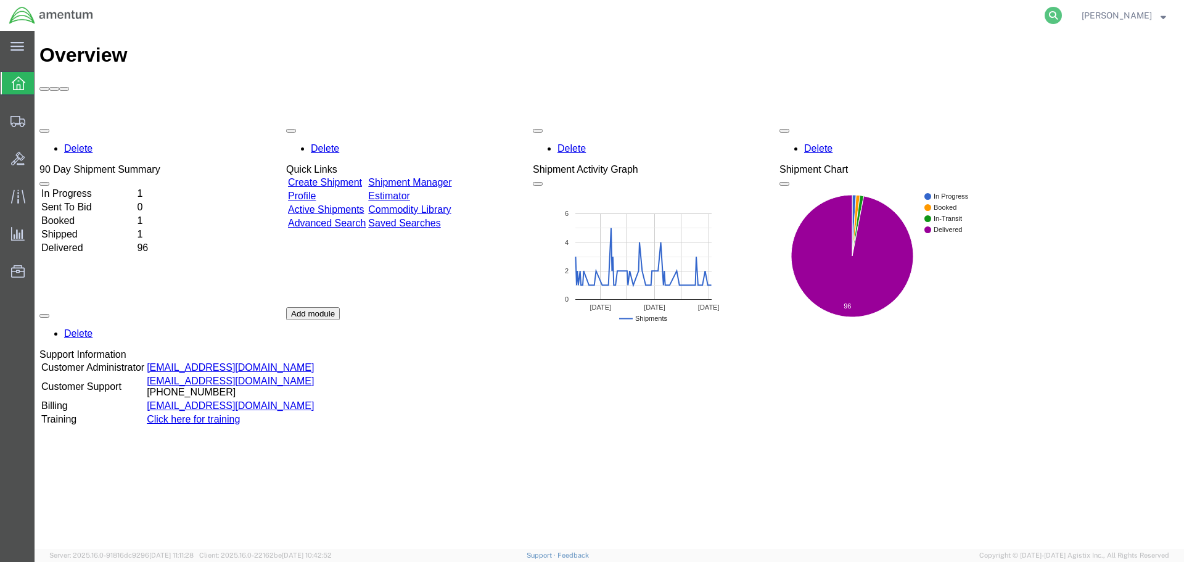
click at [1051, 19] on icon at bounding box center [1053, 15] width 17 height 17
click at [706, 21] on input "search" at bounding box center [857, 16] width 375 height 30
paste input "SR02-25221-0264"
type input "SR02-25221-0264"
click at [1057, 17] on icon at bounding box center [1053, 15] width 17 height 17
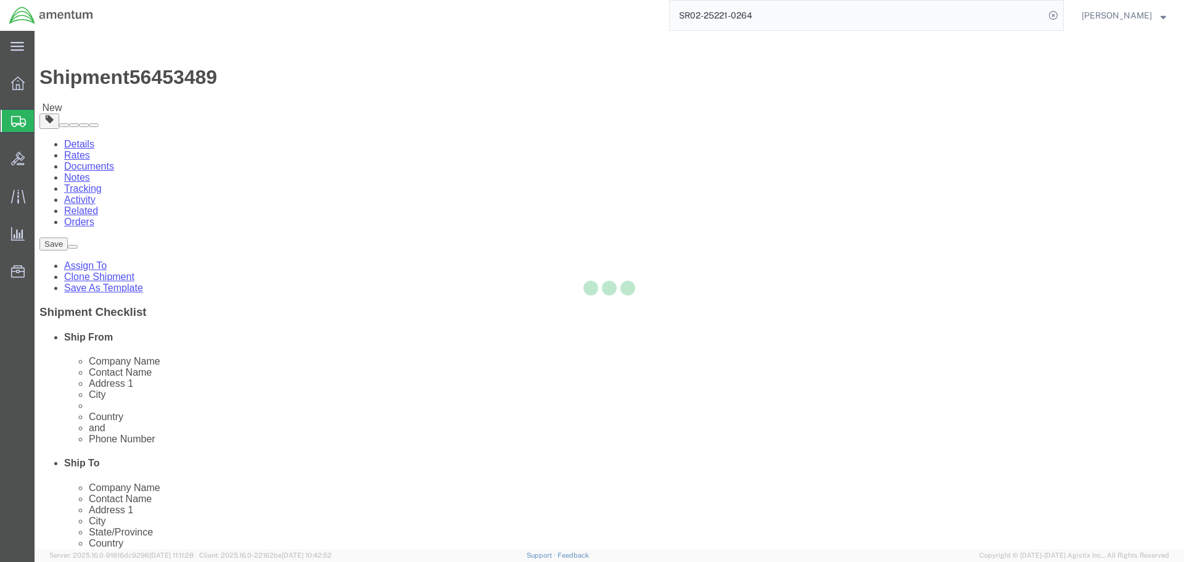
select select "42737"
select select
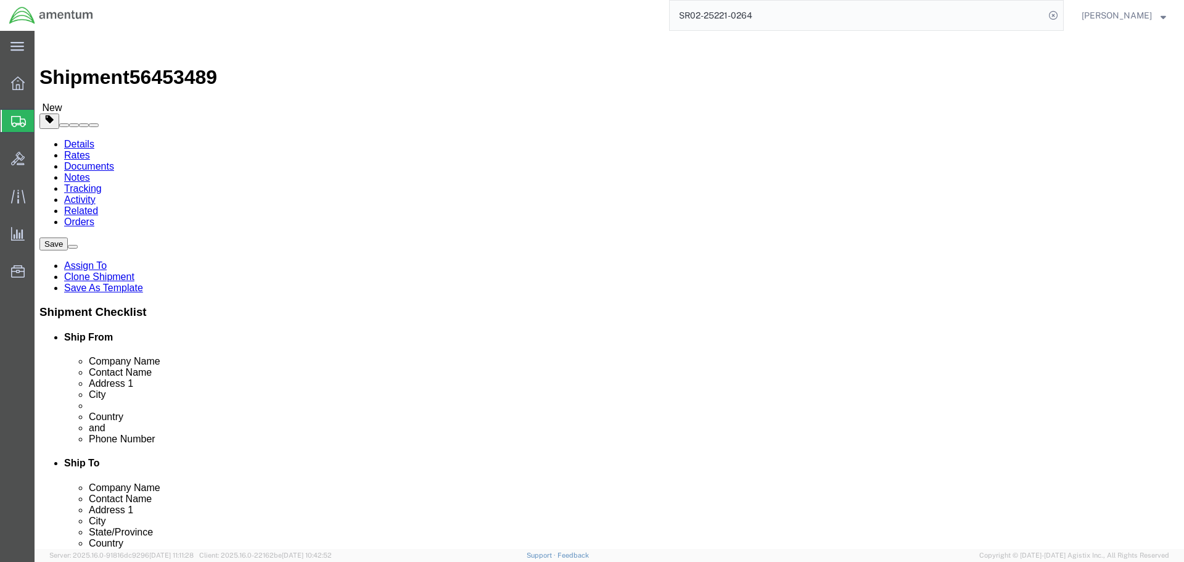
drag, startPoint x: 276, startPoint y: 285, endPoint x: 147, endPoint y: 257, distance: 131.9
click div "[PERSON_NAME]"
type input "[PERSON_NAME]"
click div "Shipment Information Package Information Special Services"
click span
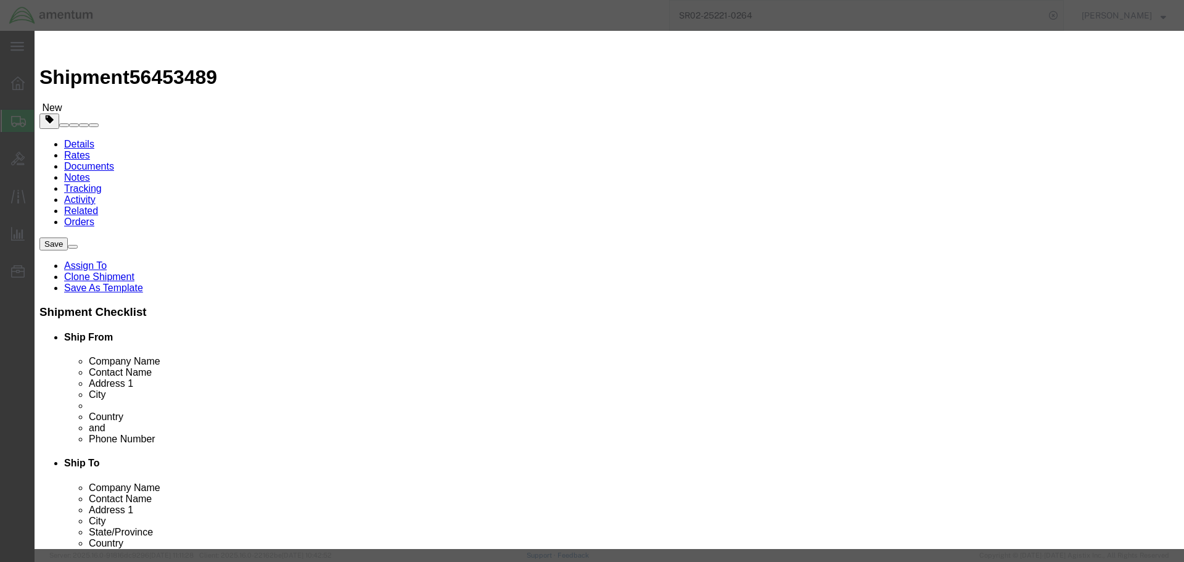
click link "A"
click button "Select"
select select "FL"
click button "Close"
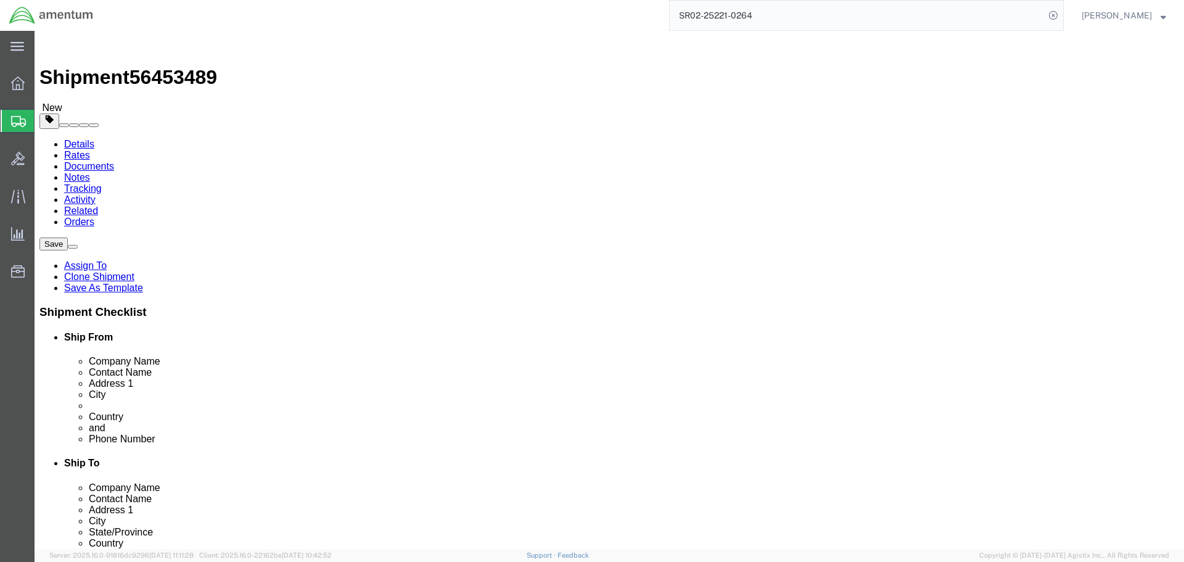
click input "text"
click input "817-9440805"
type input "[PHONE_NUMBER]"
click button "Rate Shipment"
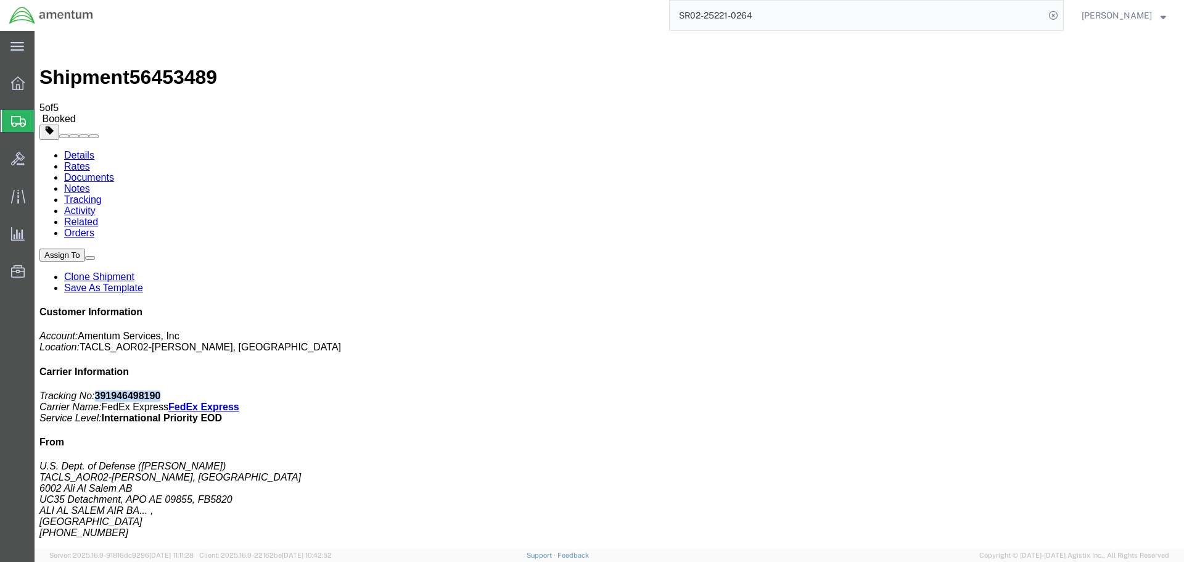
drag, startPoint x: 1080, startPoint y: 192, endPoint x: 1011, endPoint y: 192, distance: 69.1
click at [1011, 390] on p "Tracking No: 391946498190 Carrier Name: FedEx Express FedEx Express Service Lev…" at bounding box center [609, 406] width 1140 height 33
copy b "391946498190"
drag, startPoint x: 519, startPoint y: 218, endPoint x: 511, endPoint y: 217, distance: 8.1
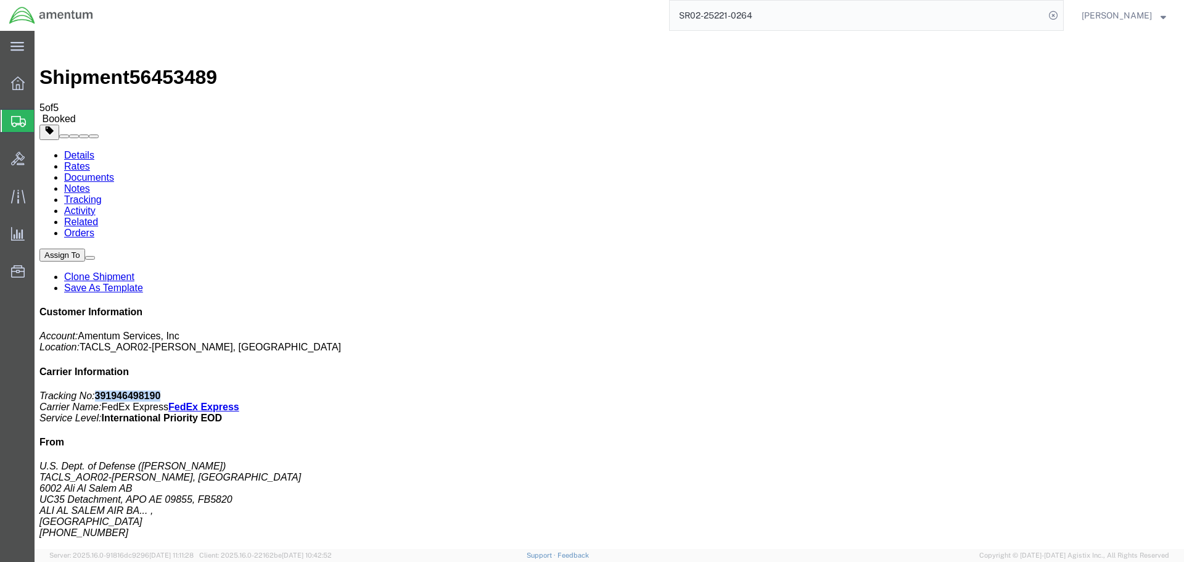
click at [1052, 18] on icon at bounding box center [1053, 15] width 17 height 17
click at [936, 18] on input "search" at bounding box center [857, 16] width 375 height 30
paste input "SR02-25222-0265"
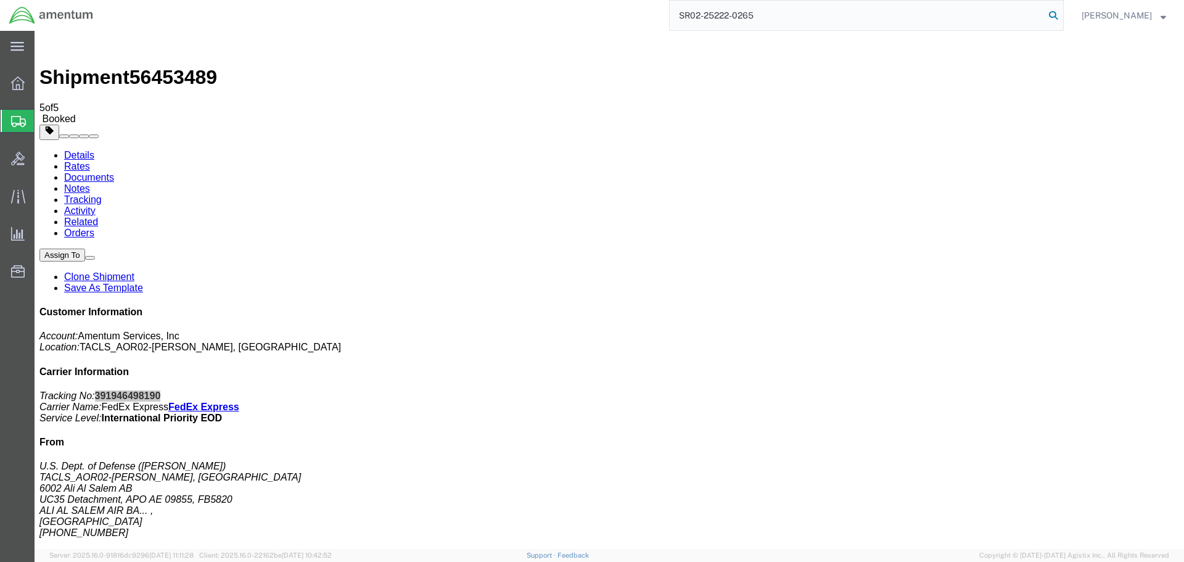
type input "SR02-25222-0265"
click at [1055, 18] on icon at bounding box center [1053, 15] width 17 height 17
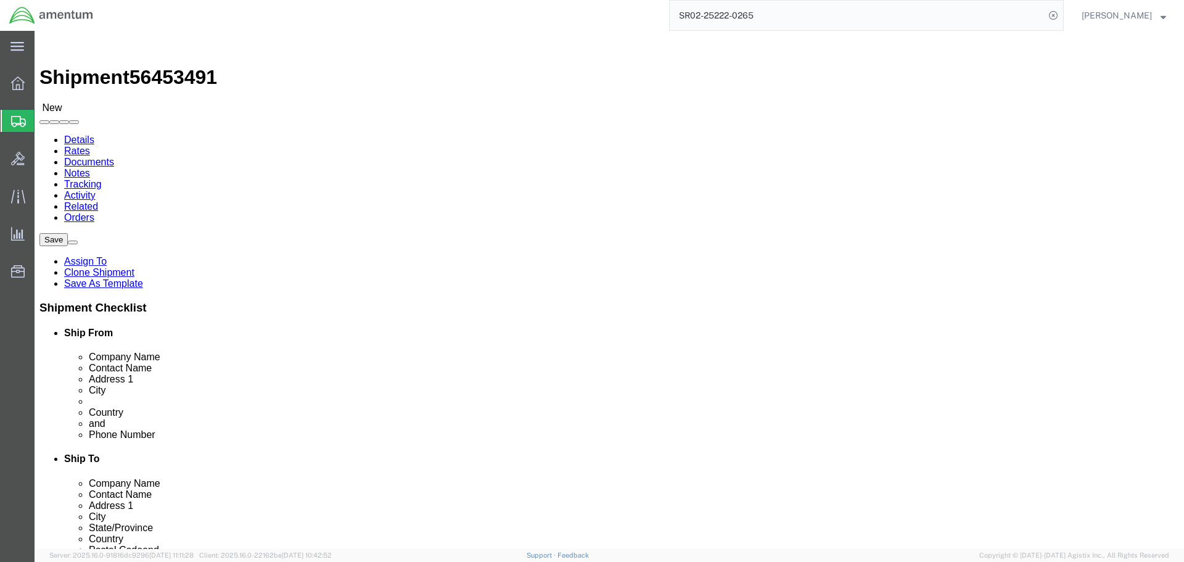
select select "42737"
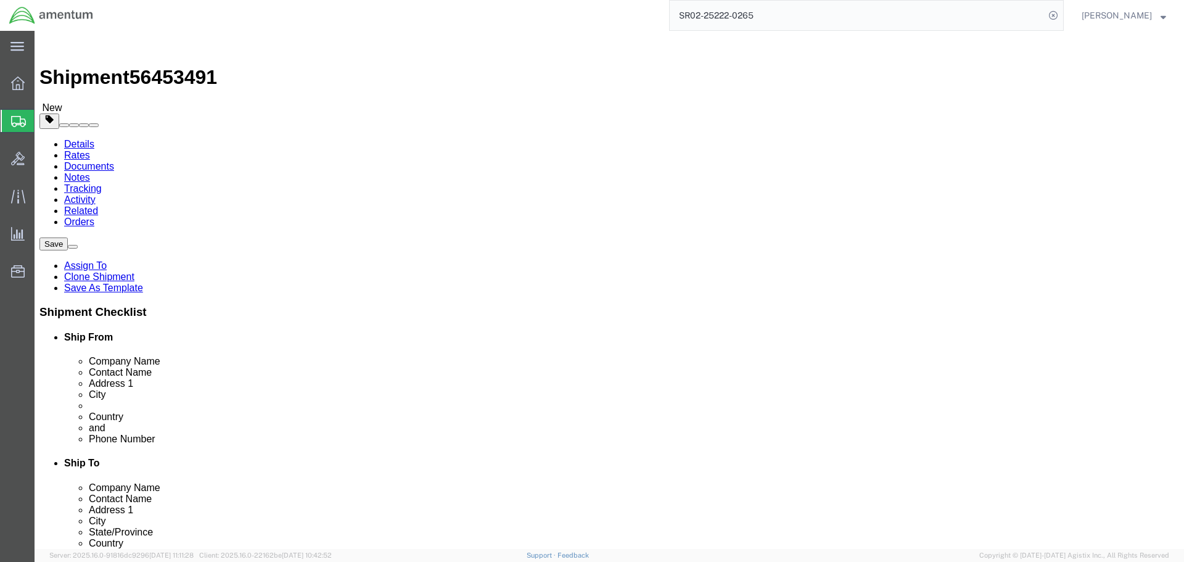
drag, startPoint x: 205, startPoint y: 260, endPoint x: 125, endPoint y: 257, distance: 80.3
click div "Contact Name [PERSON_NAME]"
type input "[PERSON_NAME]"
click span
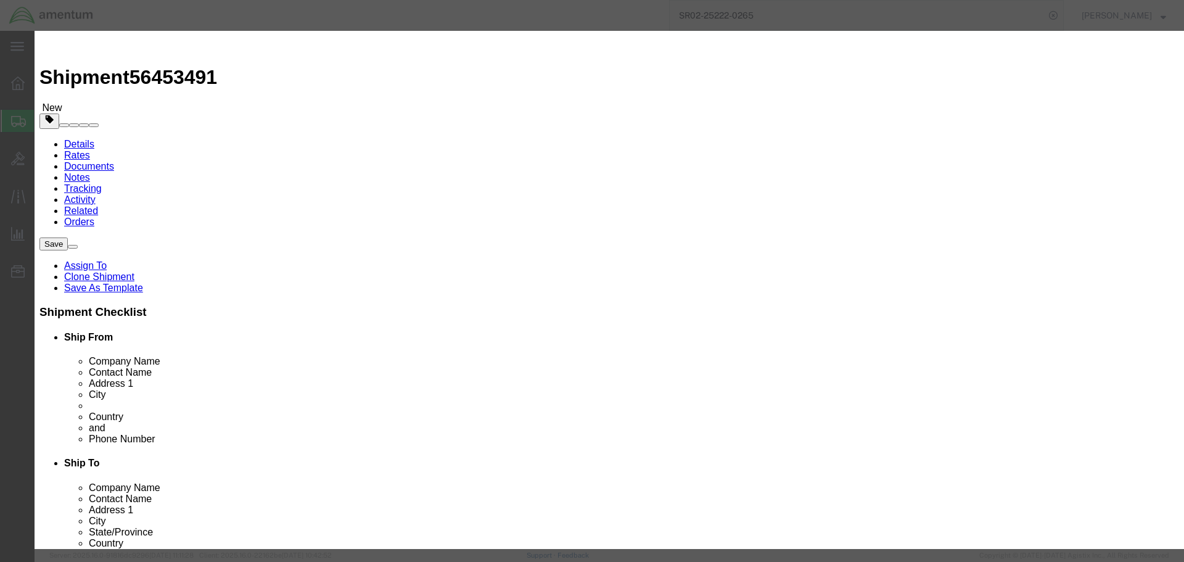
click link "A"
click button "Select"
select select "FL"
click button "Close"
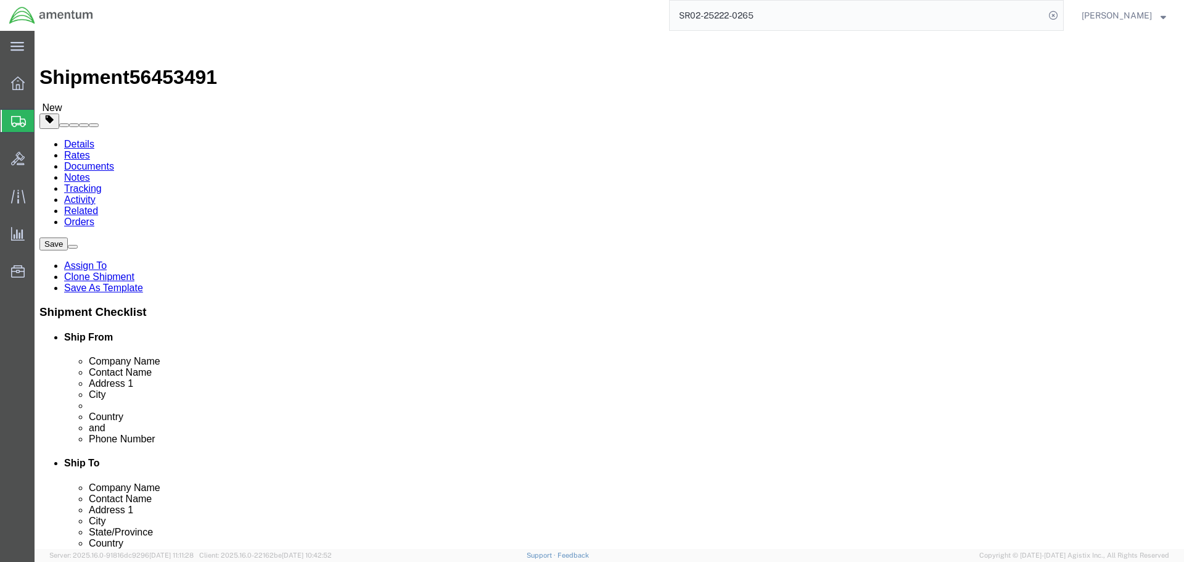
click input "text"
click input "817-9440805"
type input "[PHONE_NUMBER]"
click button "Rate Shipment"
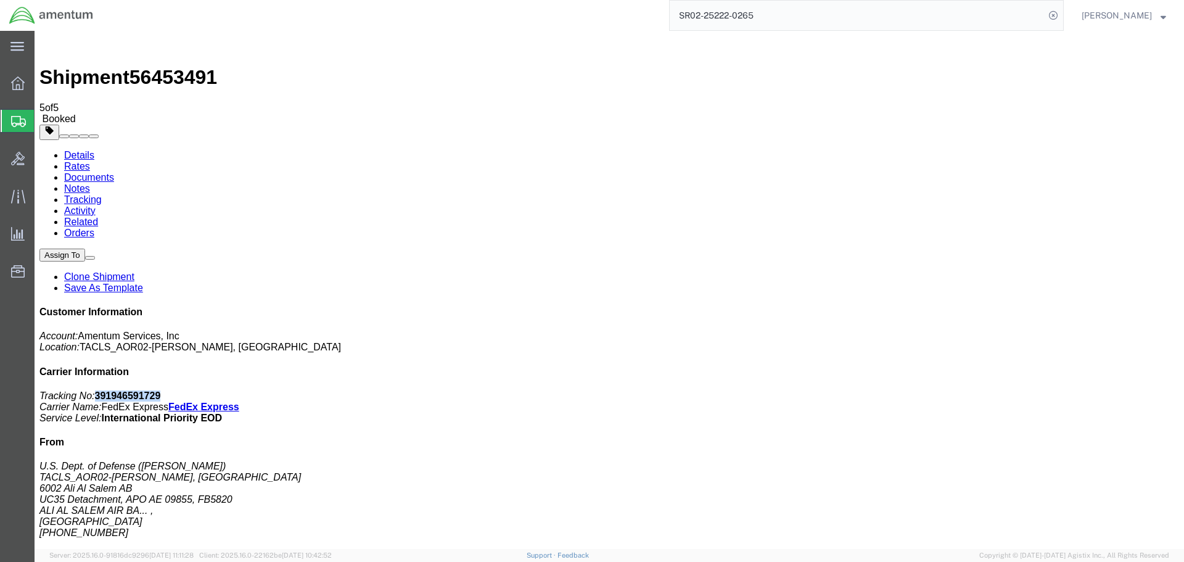
drag, startPoint x: 1074, startPoint y: 191, endPoint x: 1010, endPoint y: 192, distance: 64.2
click at [1010, 390] on p "Tracking No: 391946591729 Carrier Name: FedEx Express FedEx Express Service Lev…" at bounding box center [609, 406] width 1140 height 33
copy b "391946591729"
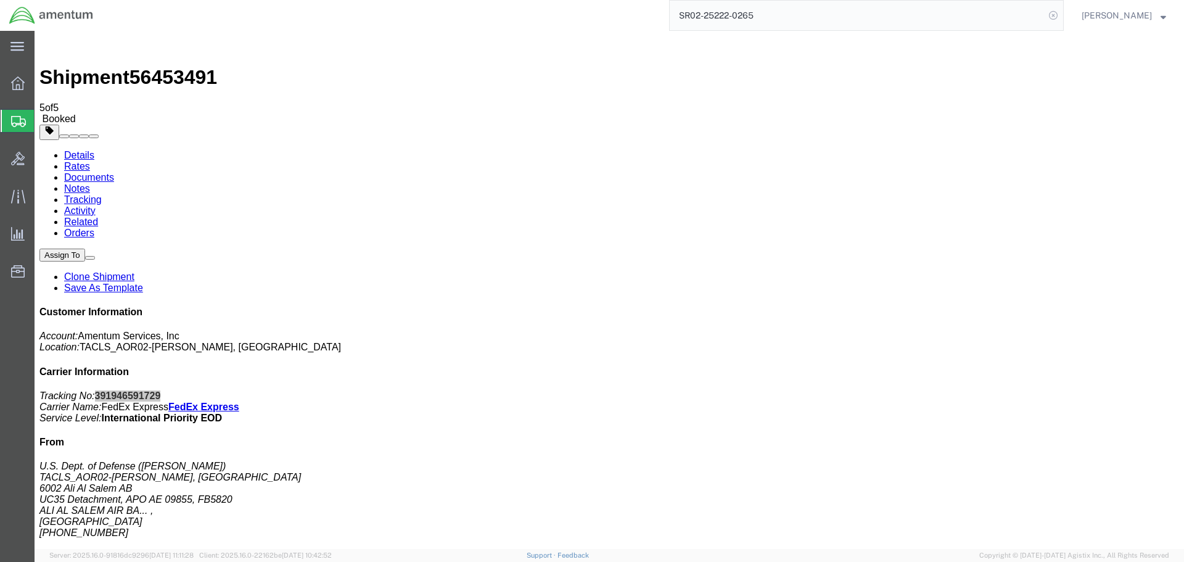
click at [1055, 15] on icon at bounding box center [1053, 15] width 17 height 17
click at [1054, 17] on icon at bounding box center [1053, 15] width 17 height 17
click at [780, 14] on input "search" at bounding box center [857, 16] width 375 height 30
paste input "SR02-25222-0266"
type input "SR02-25222-0266"
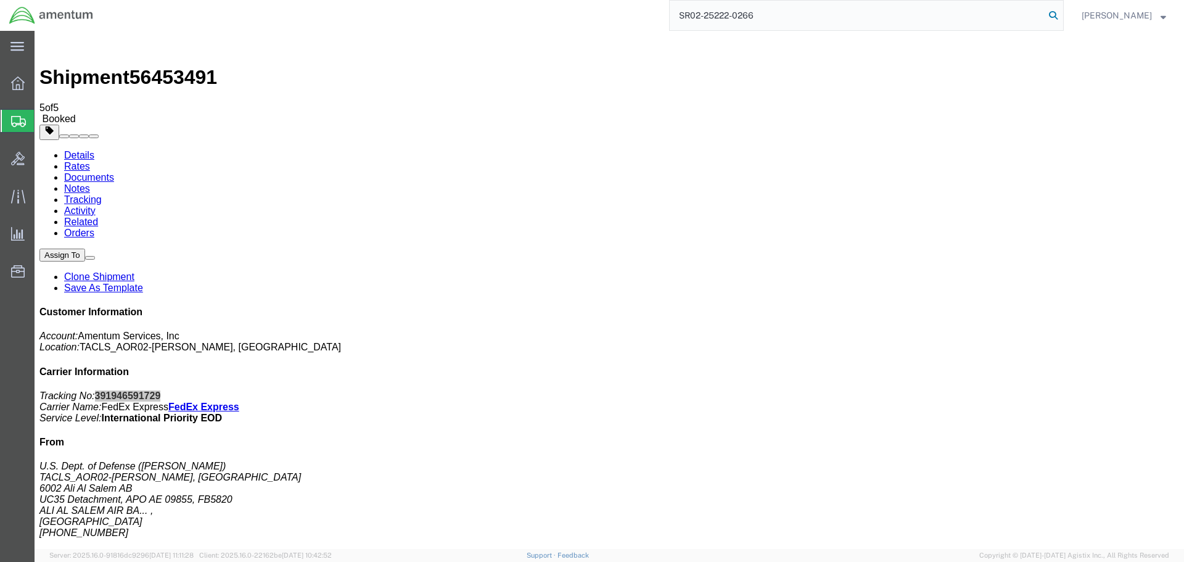
click at [1050, 13] on icon at bounding box center [1053, 15] width 17 height 17
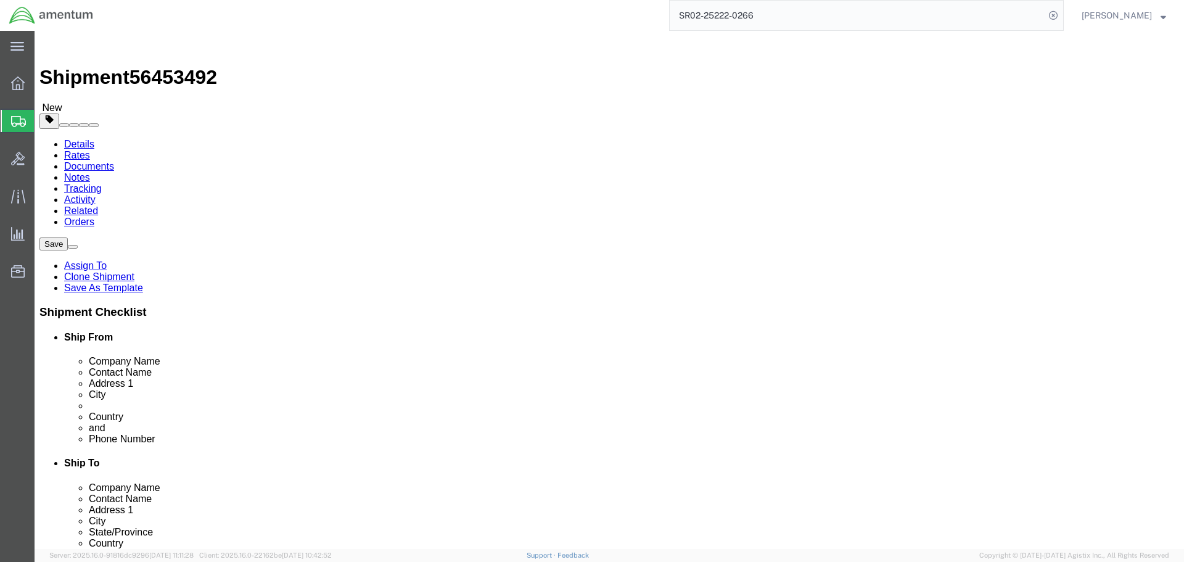
select select "42737"
drag, startPoint x: 244, startPoint y: 252, endPoint x: 125, endPoint y: 252, distance: 119.1
click div "Contact Name [PERSON_NAME]"
type input "[PERSON_NAME]"
click span
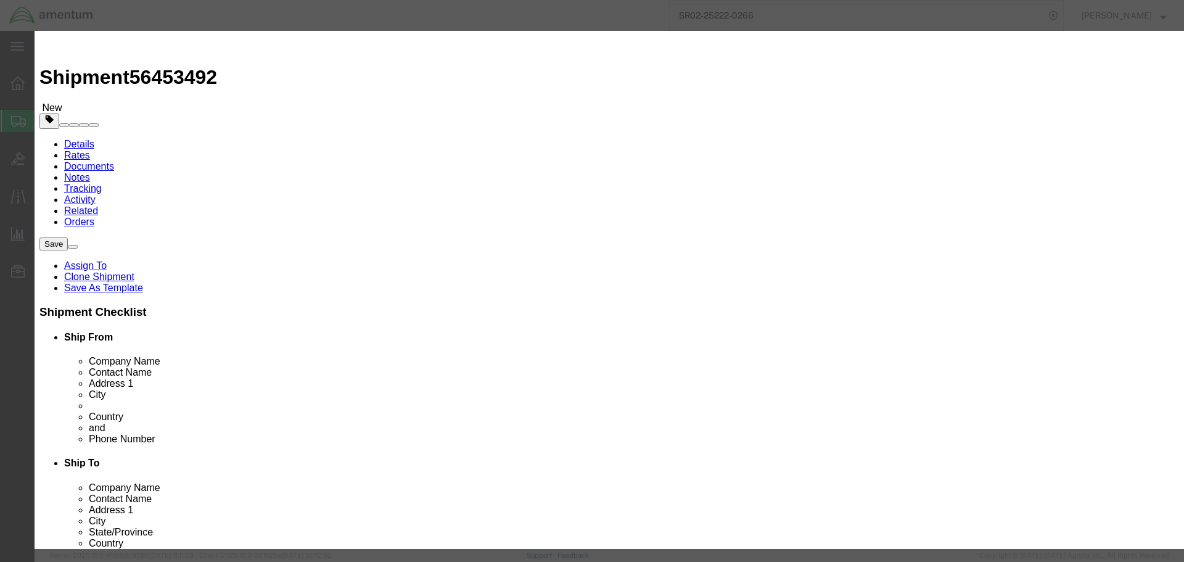
click link "A"
click button "Select"
select select "FL"
click button "Close"
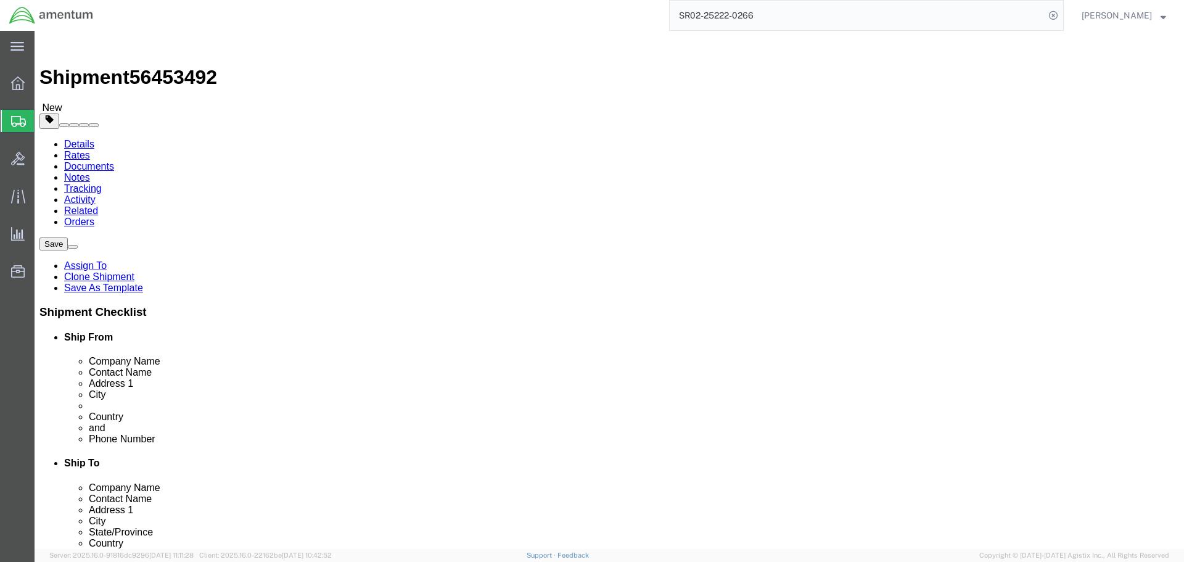
click button "Rate Shipment"
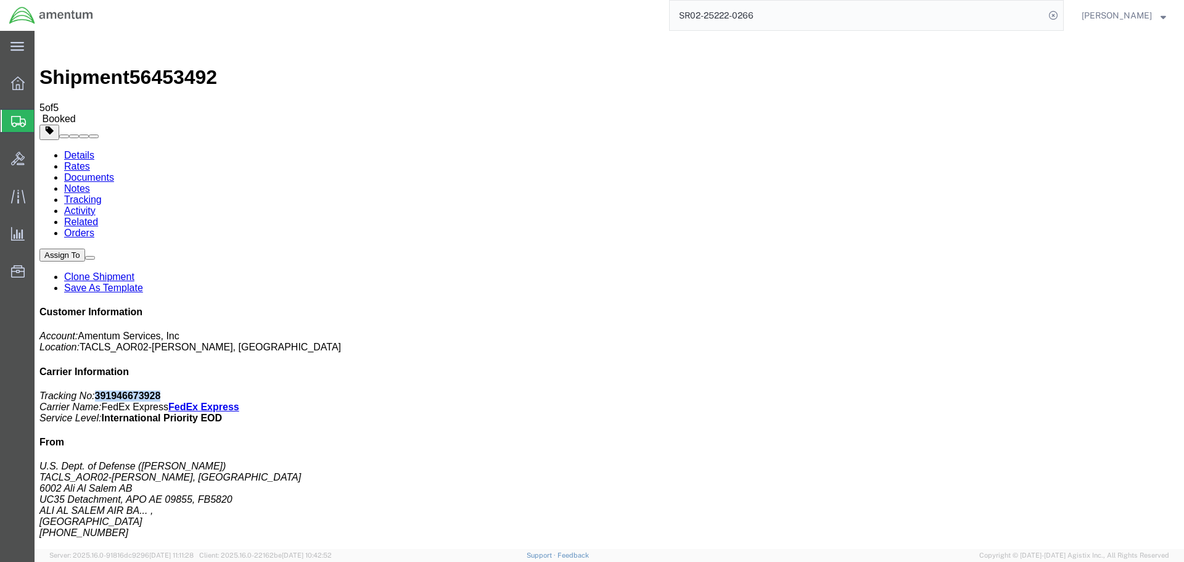
drag, startPoint x: 1081, startPoint y: 189, endPoint x: 1010, endPoint y: 192, distance: 71.6
click at [1010, 390] on p "Tracking No: 391946673928 Carrier Name: FedEx Express FedEx Express Service Lev…" at bounding box center [609, 406] width 1140 height 33
copy b "391946673928"
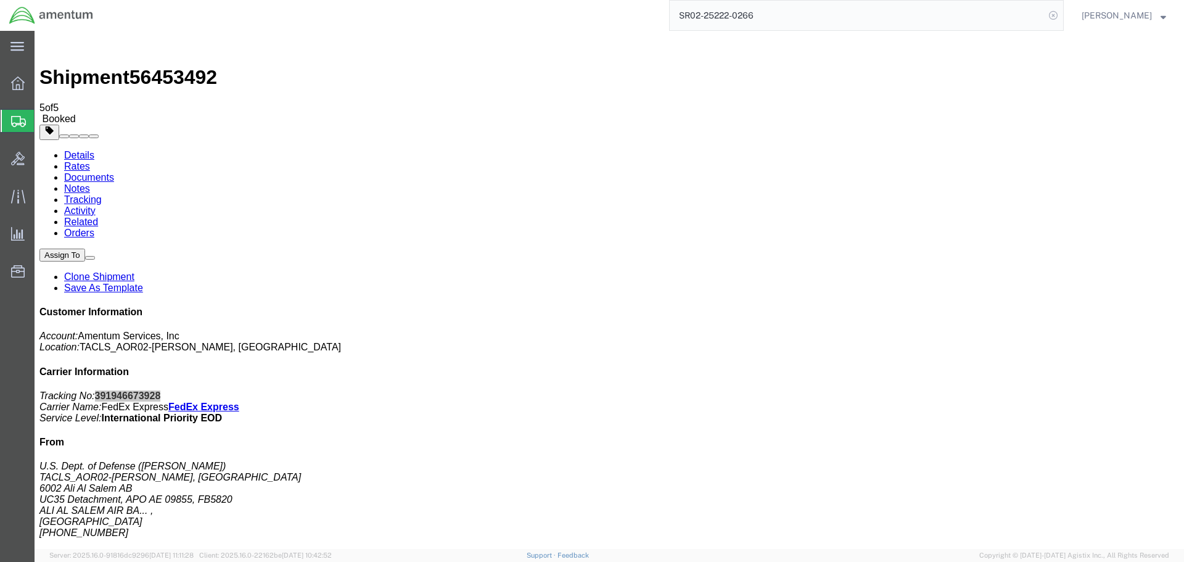
click at [1054, 14] on icon at bounding box center [1053, 15] width 17 height 17
click at [914, 20] on input "search" at bounding box center [857, 16] width 375 height 30
paste input "SR02-25222-0267"
type input "SR02-25222-0267"
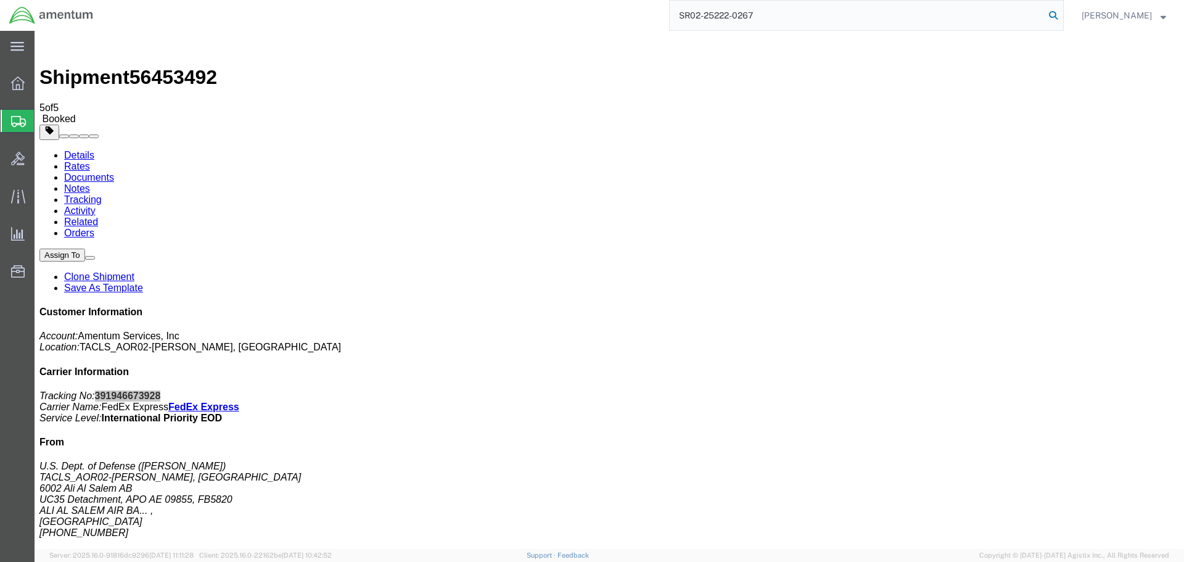
click at [1052, 15] on icon at bounding box center [1053, 15] width 17 height 17
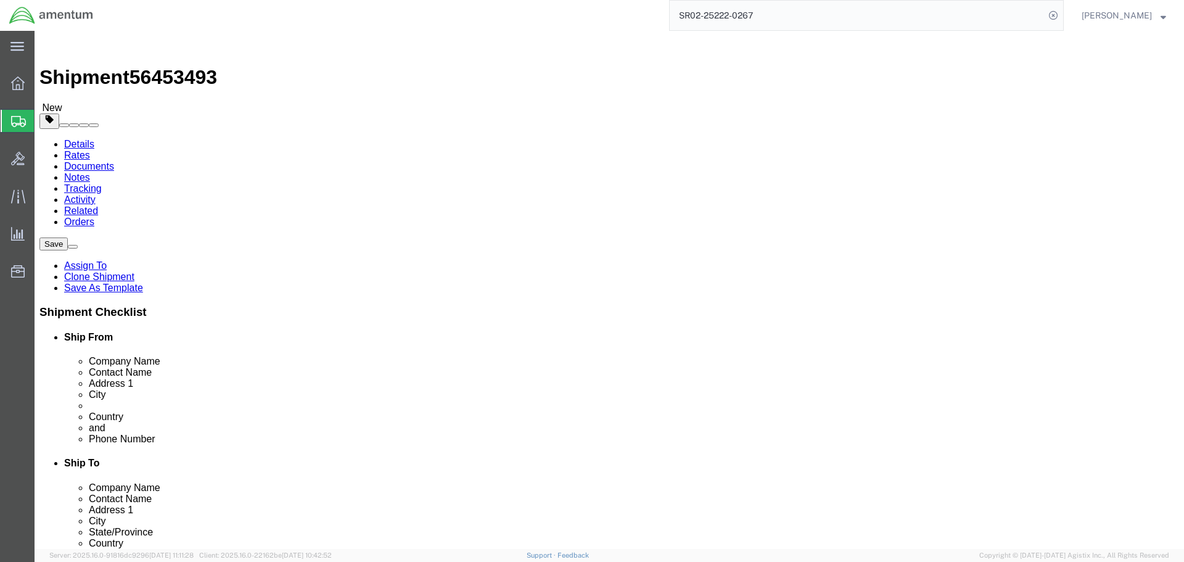
select select "42737"
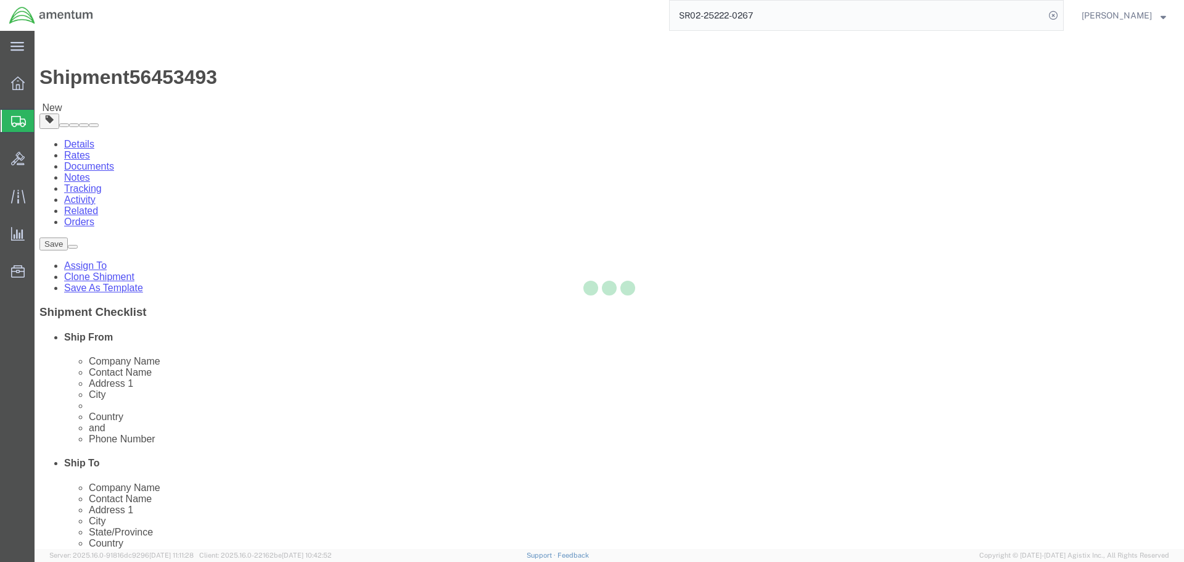
drag, startPoint x: 239, startPoint y: 141, endPoint x: 217, endPoint y: 134, distance: 23.0
click div
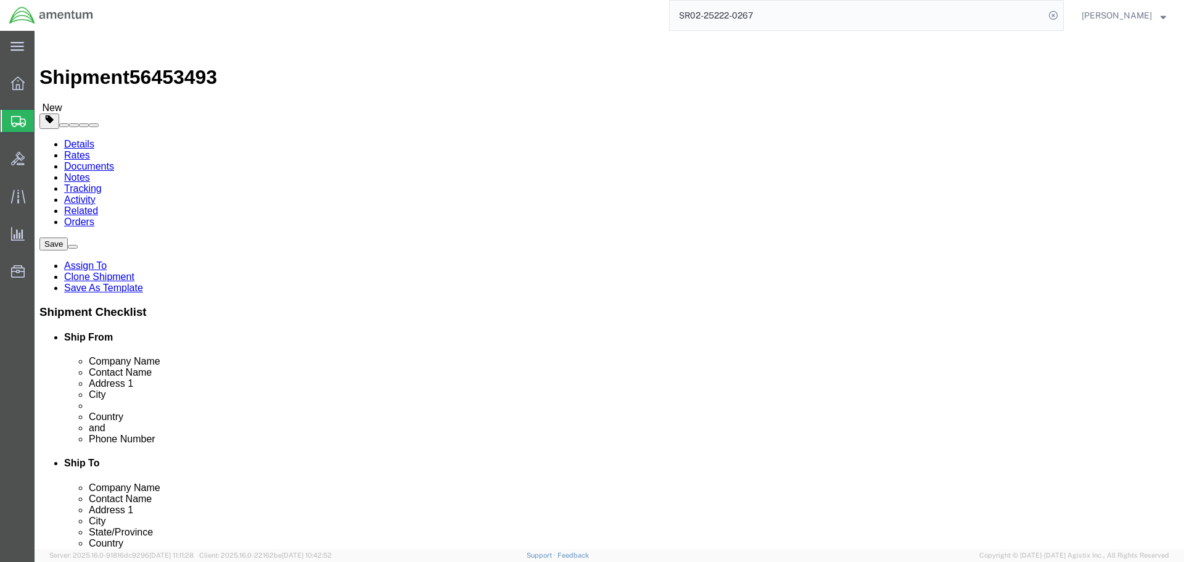
drag, startPoint x: 234, startPoint y: 254, endPoint x: 183, endPoint y: 262, distance: 52.4
click div "[PERSON_NAME]"
type input "[PERSON_NAME]"
click span
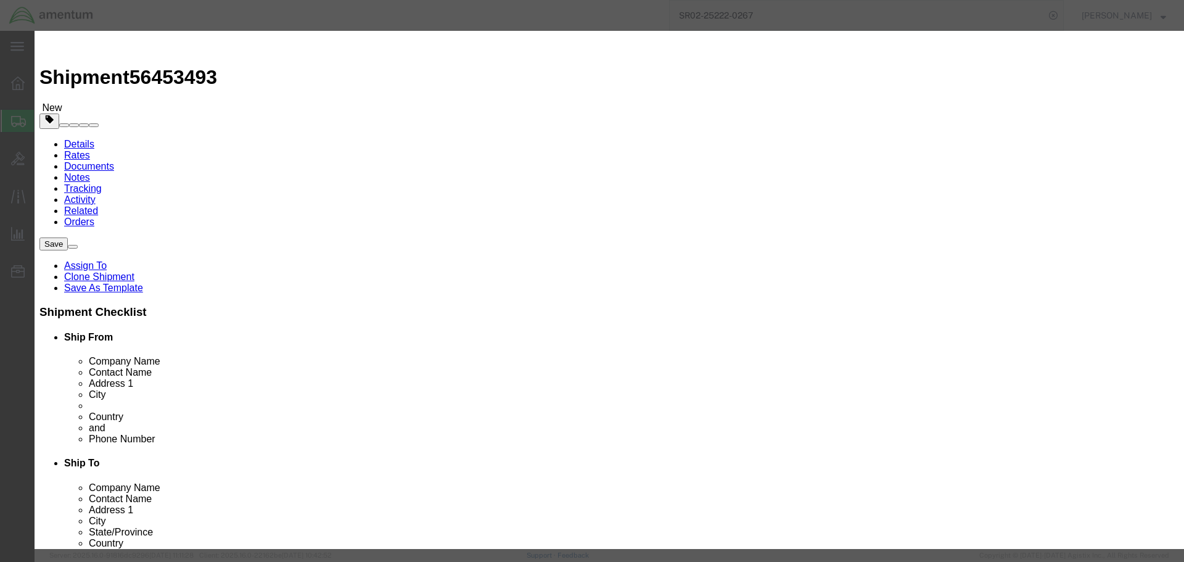
click link "P"
drag, startPoint x: 574, startPoint y: 35, endPoint x: 588, endPoint y: 33, distance: 13.6
click h3 "Choose address"
click button "Select"
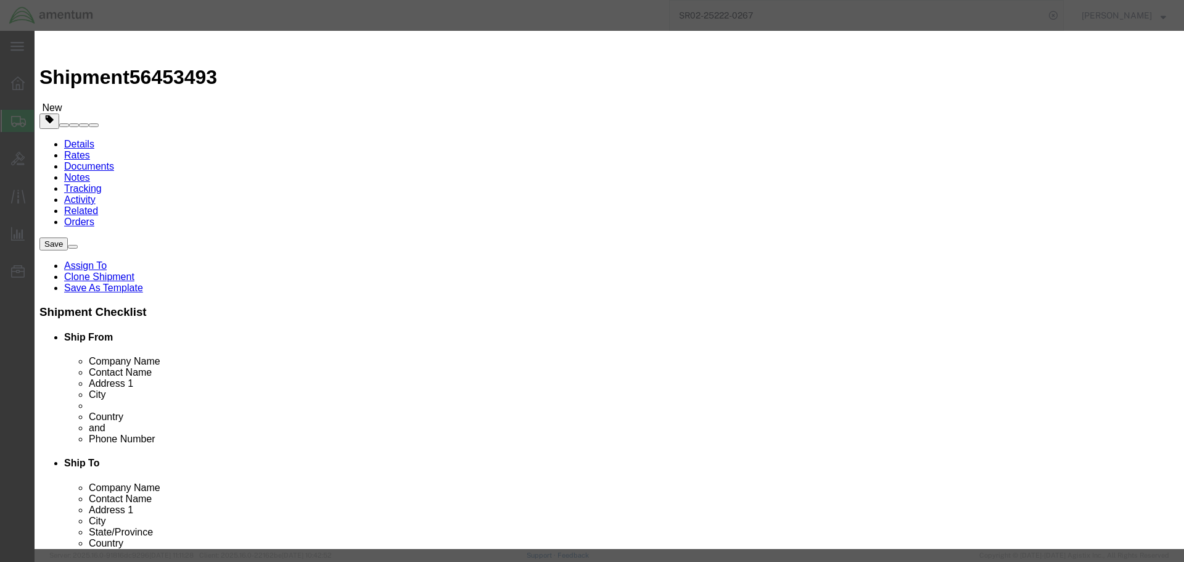
select select "GA"
click button "button"
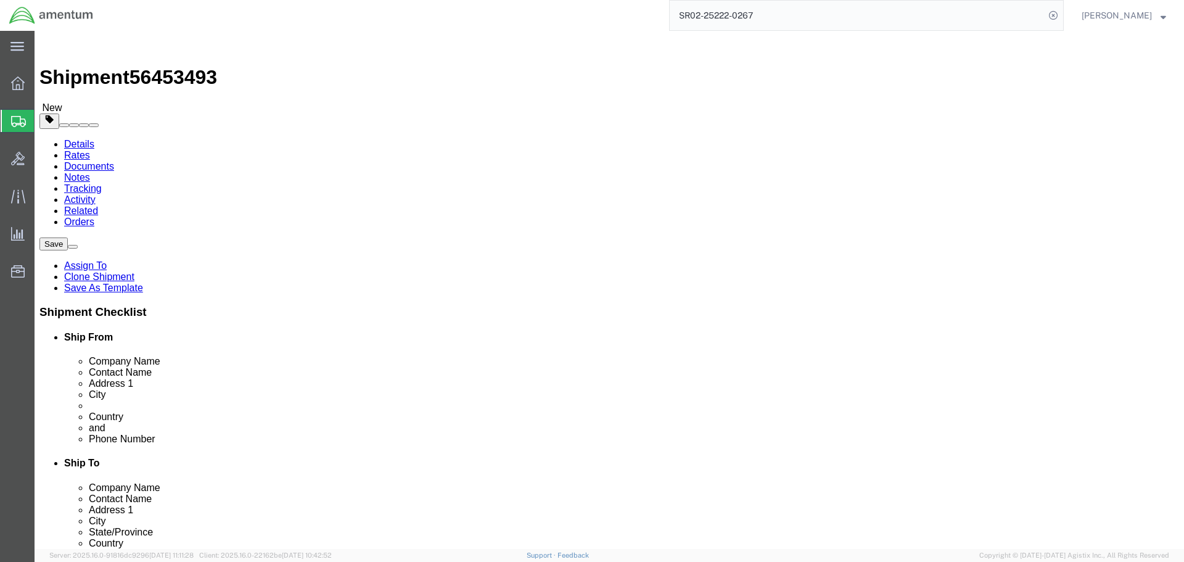
click button "Rate Shipment"
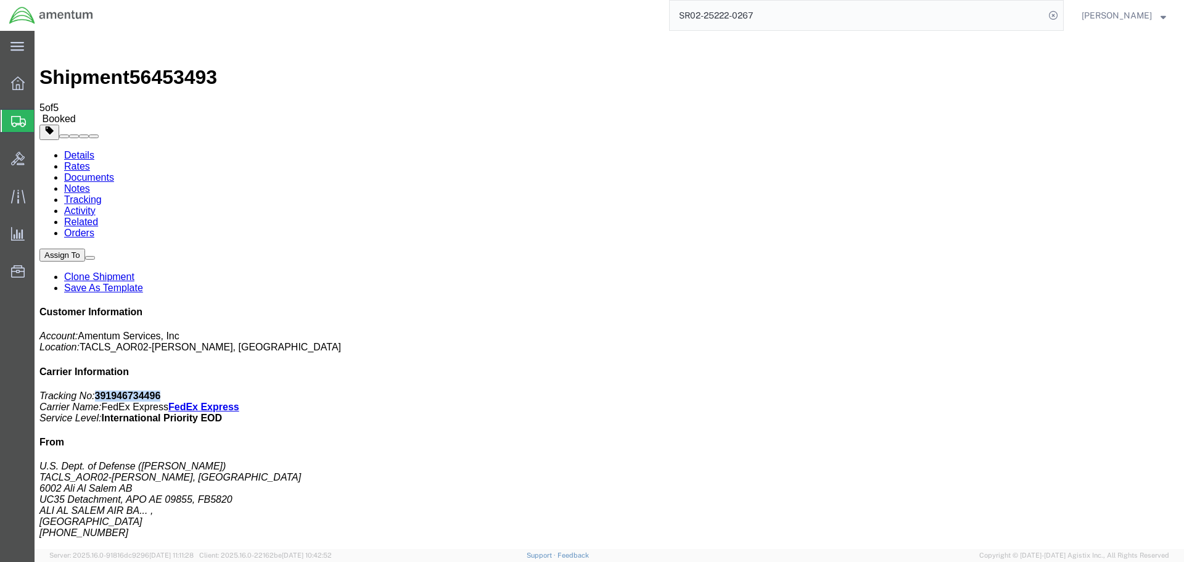
drag, startPoint x: 1079, startPoint y: 189, endPoint x: 1013, endPoint y: 193, distance: 66.1
click at [1013, 390] on p "Tracking No: 391946734496 Carrier Name: FedEx Express FedEx Express Service Lev…" at bounding box center [609, 406] width 1140 height 33
copy b "391946734496"
